Goal: Task Accomplishment & Management: Manage account settings

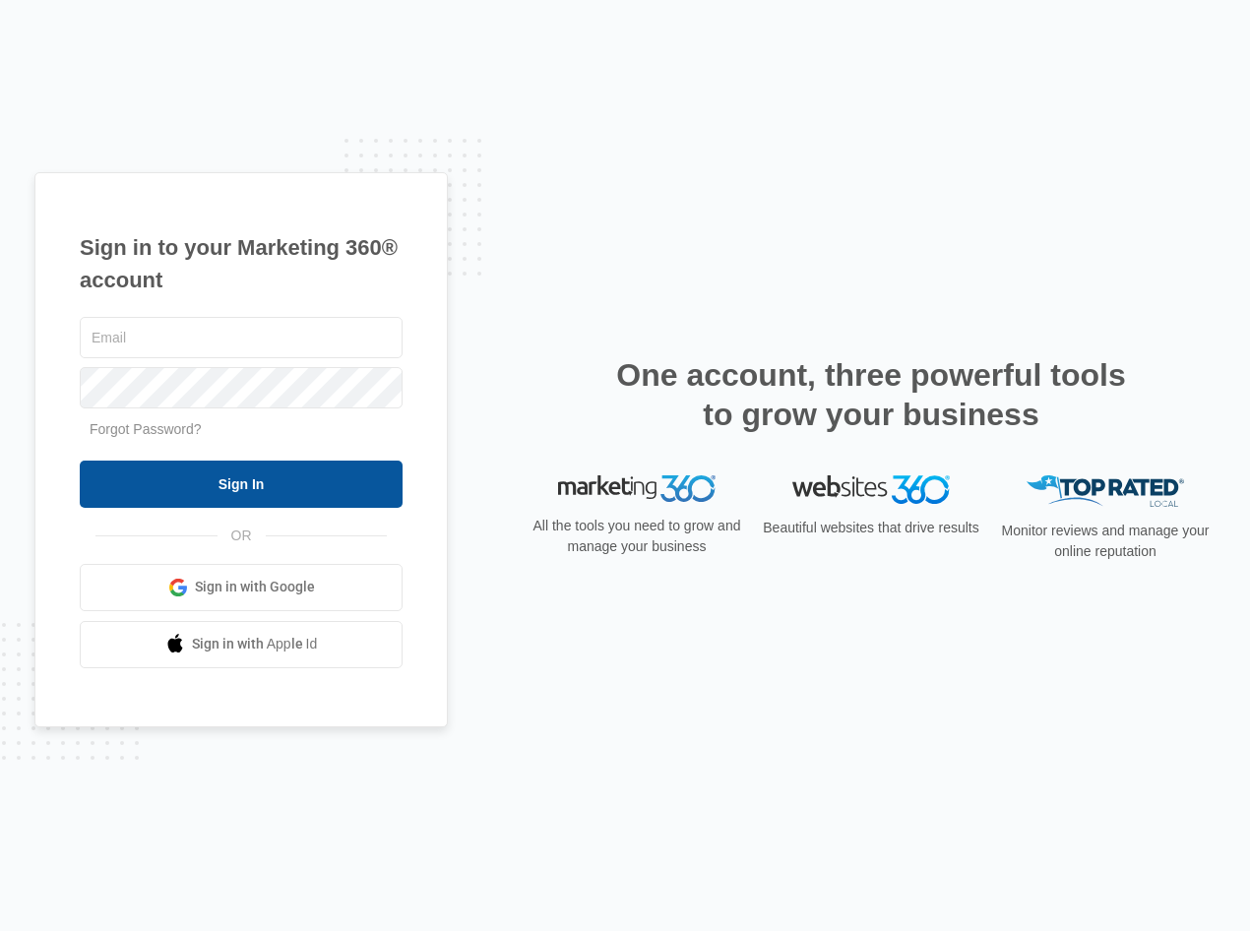
type input "[EMAIL_ADDRESS][DOMAIN_NAME]"
click at [191, 481] on input "Sign In" at bounding box center [241, 484] width 323 height 47
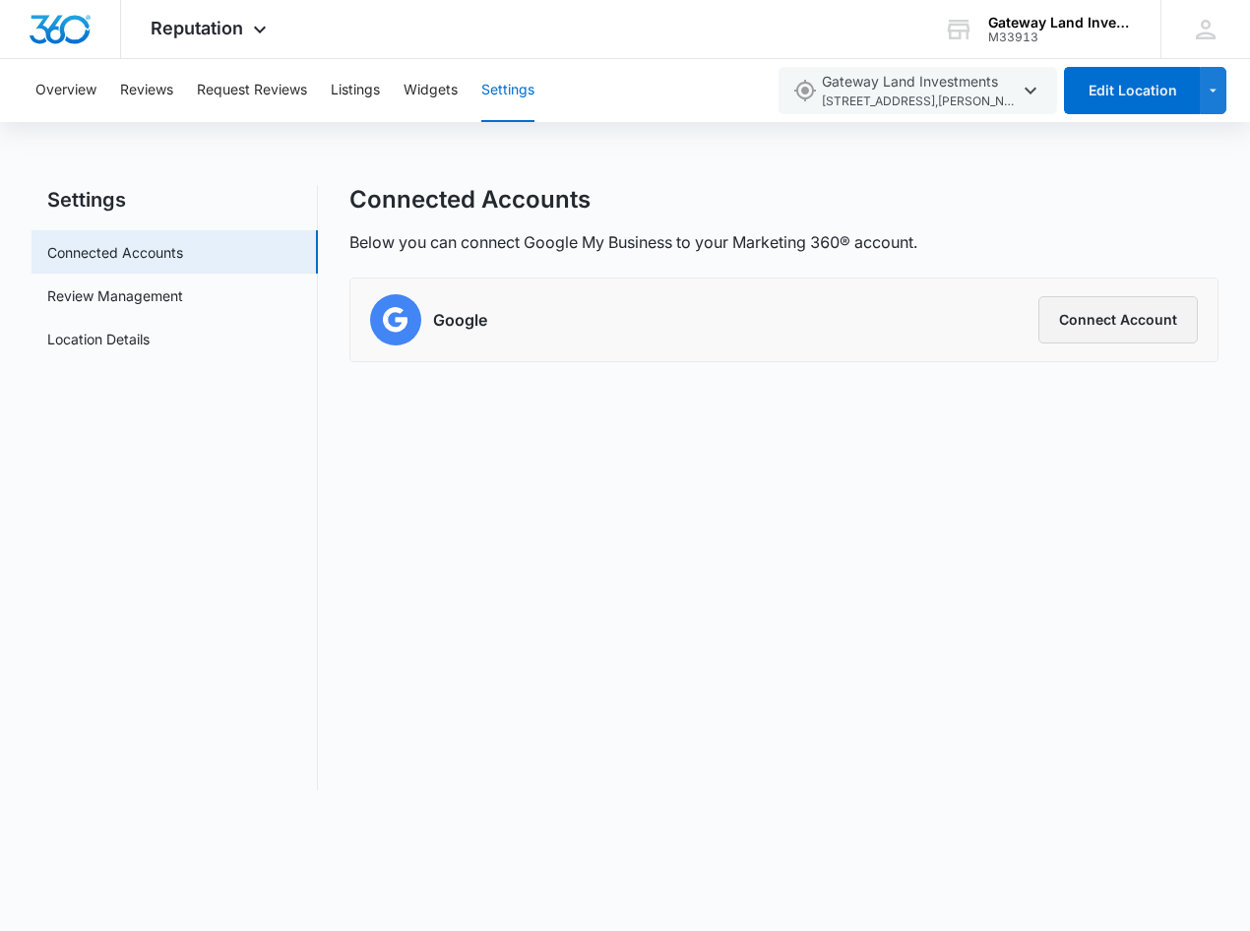
click at [1110, 322] on button "Connect Account" at bounding box center [1118, 319] width 159 height 47
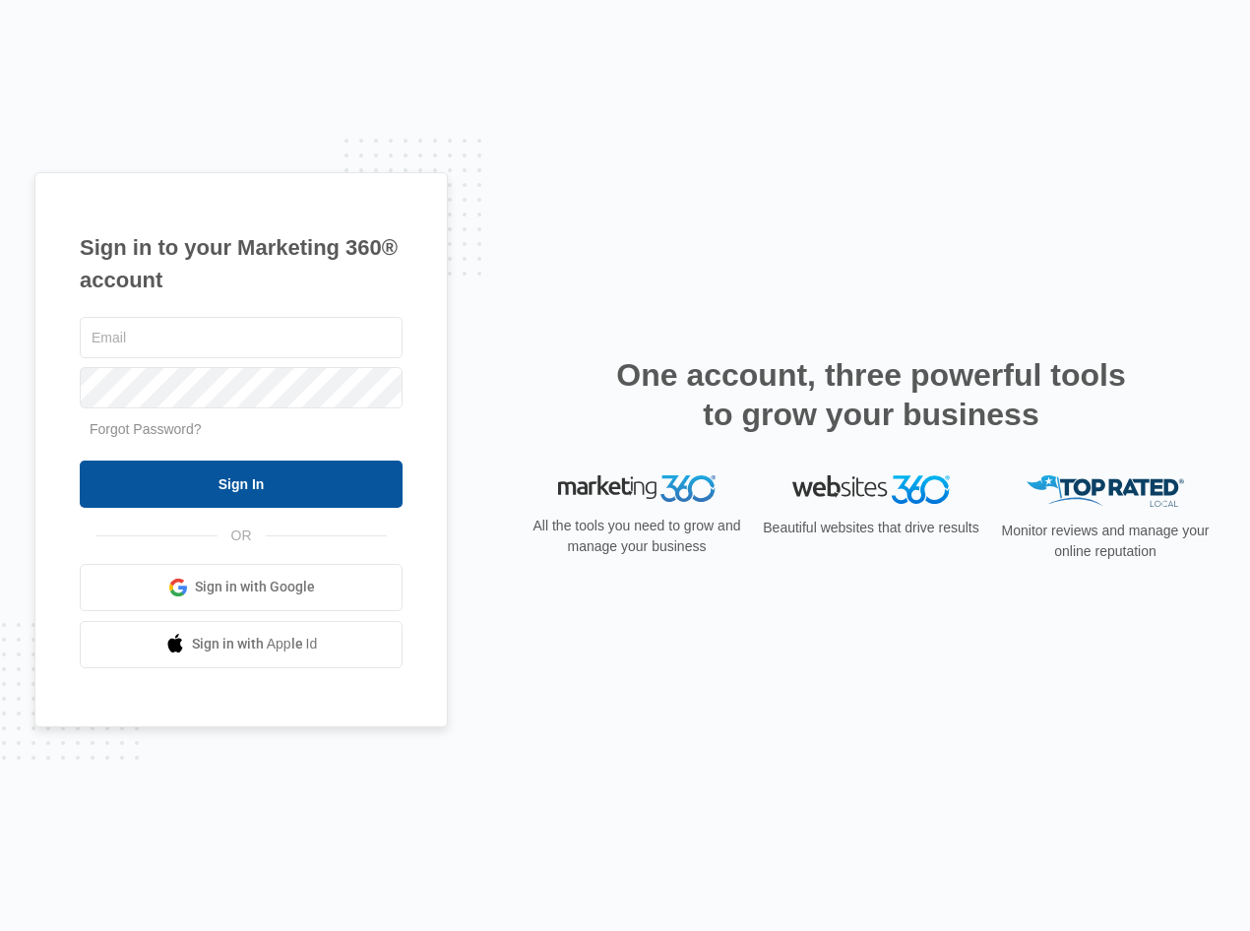
type input "[EMAIL_ADDRESS][DOMAIN_NAME]"
click at [256, 487] on input "Sign In" at bounding box center [241, 484] width 323 height 47
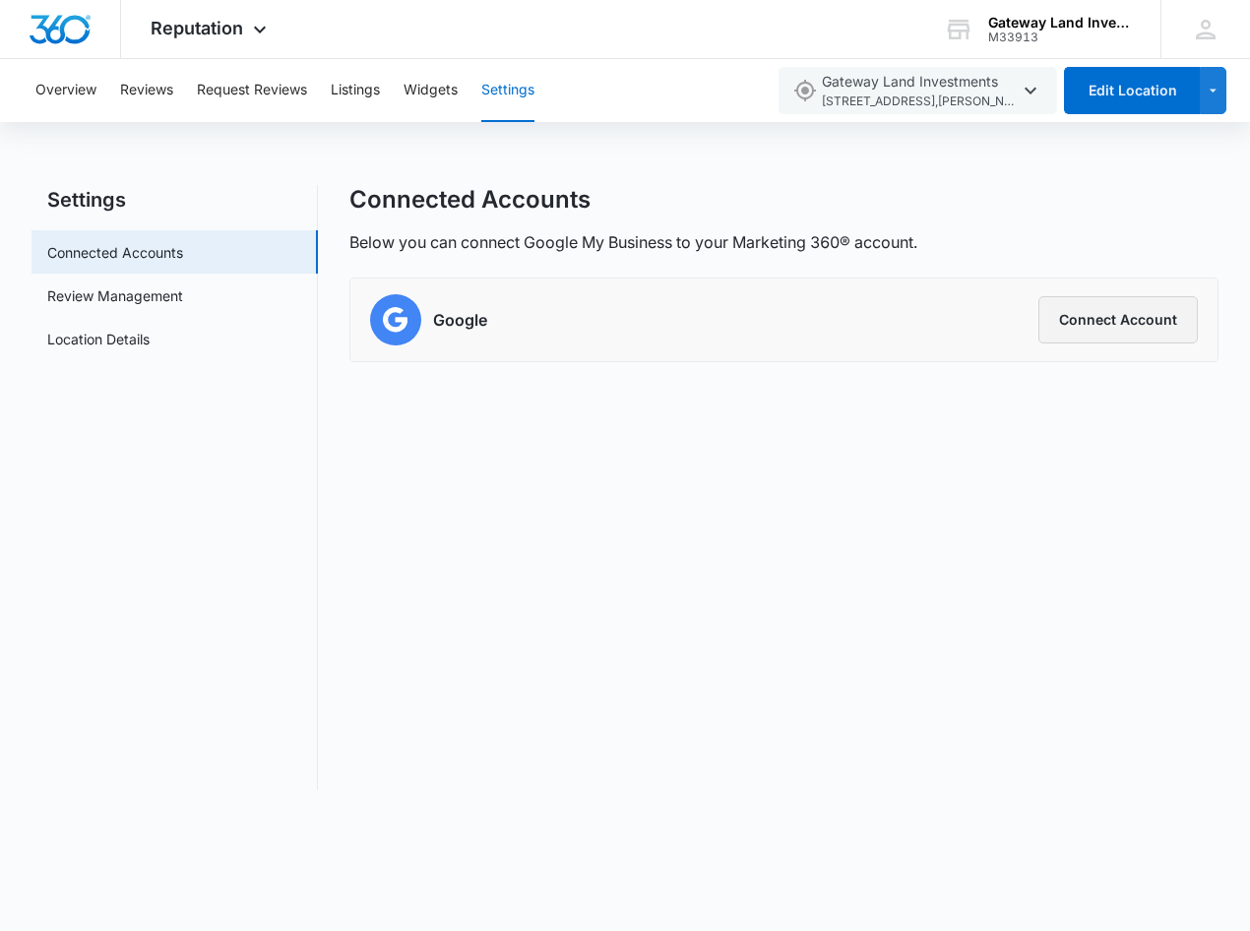
click at [1090, 326] on button "Connect Account" at bounding box center [1118, 319] width 159 height 47
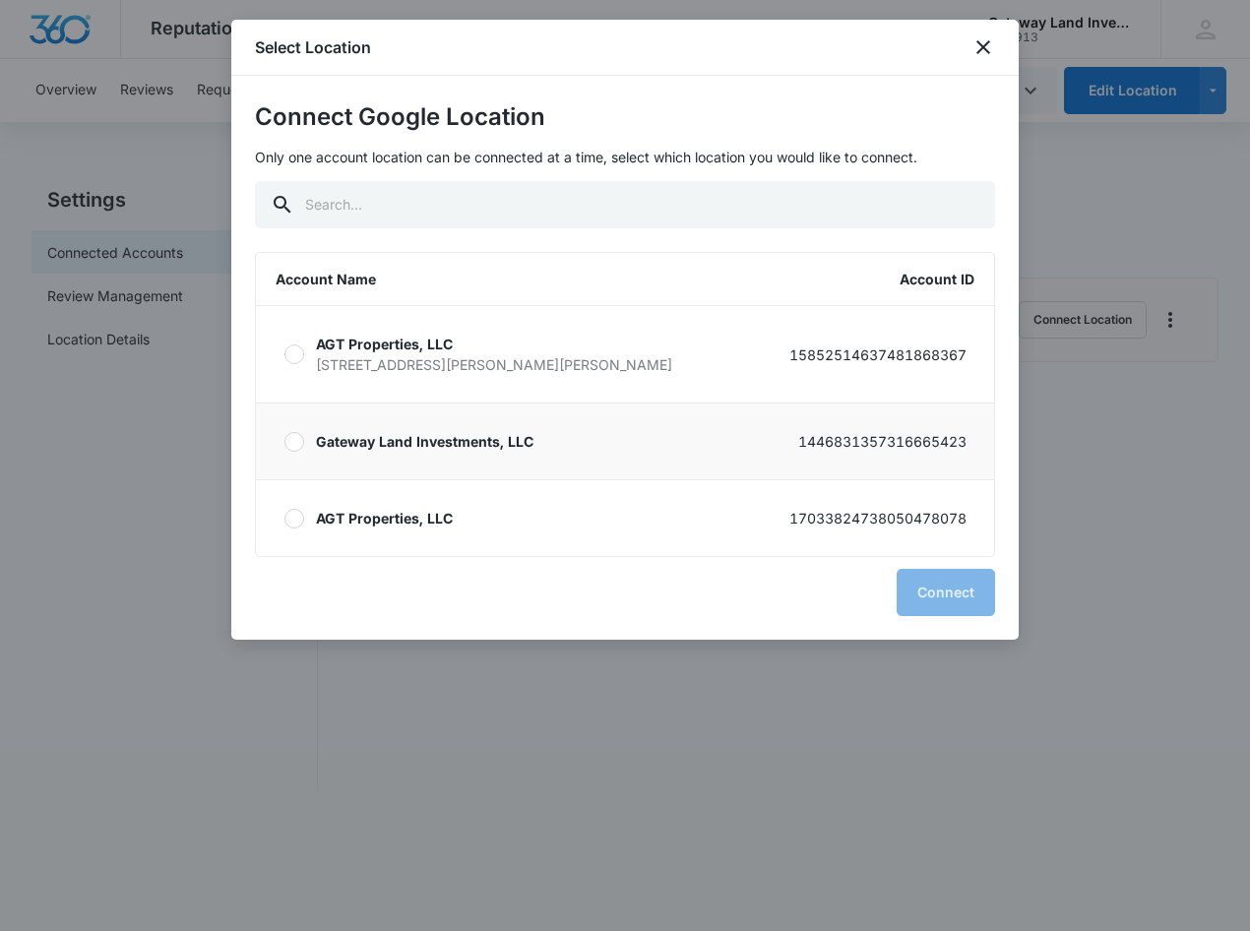
click at [394, 438] on p "Gateway Land Investments, LLC" at bounding box center [425, 441] width 218 height 21
click at [285, 441] on input "Gateway Land Investments, LLC 1446831357316665423" at bounding box center [284, 441] width 1 height 1
radio input "true"
click at [932, 589] on button "Connect" at bounding box center [946, 592] width 98 height 47
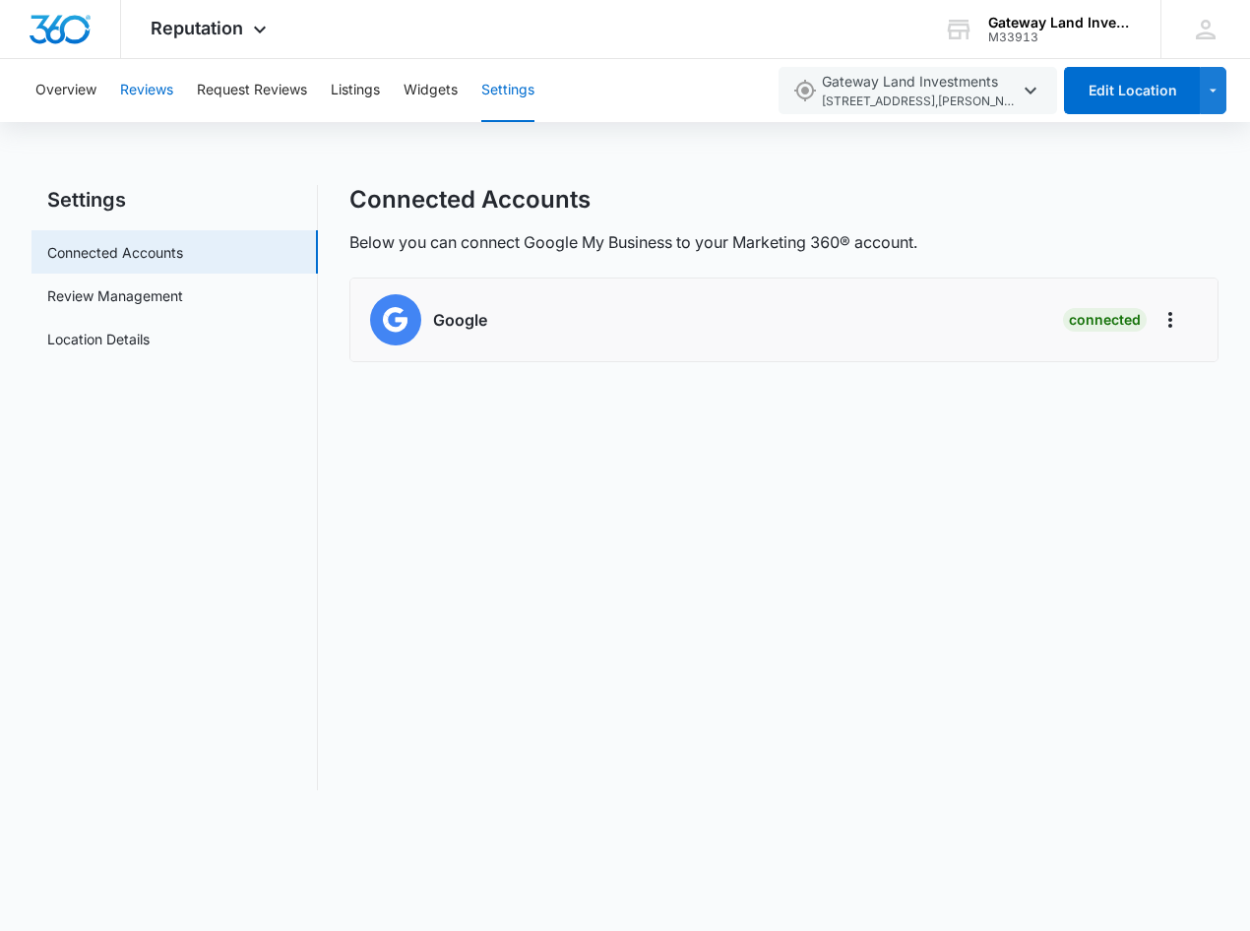
click at [153, 91] on button "Reviews" at bounding box center [146, 90] width 53 height 63
